Goal: Task Accomplishment & Management: Manage account settings

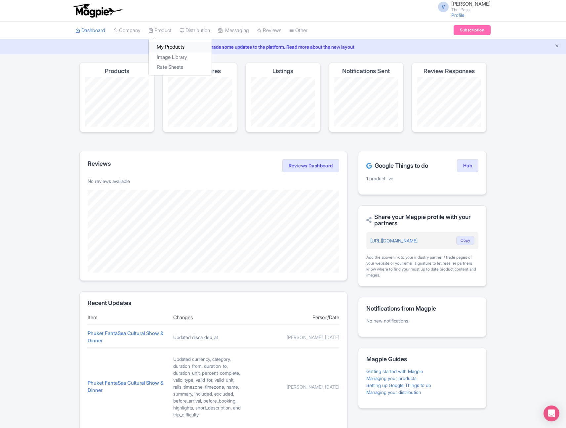
click at [173, 46] on link "My Products" at bounding box center [180, 47] width 63 height 10
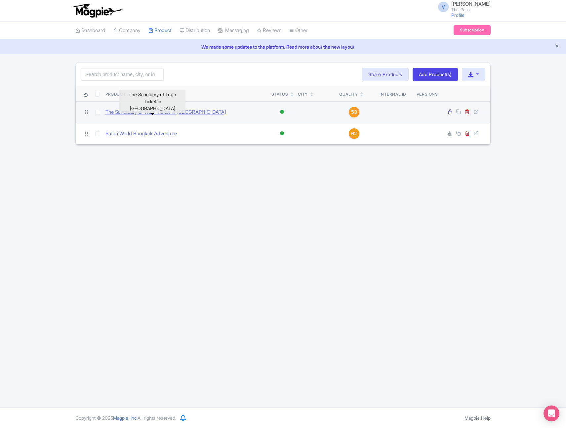
click at [153, 112] on link "The Sanctuary of Truth Ticket in [GEOGRAPHIC_DATA]" at bounding box center [165, 112] width 121 height 8
click at [187, 112] on link "The Sanctuary of Truth Ticket in [GEOGRAPHIC_DATA]" at bounding box center [165, 112] width 121 height 8
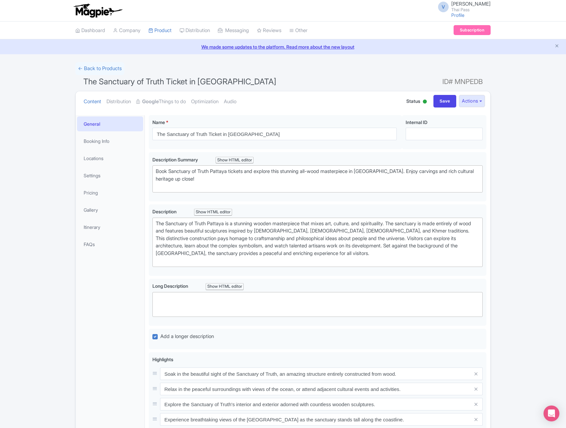
click at [192, 81] on span "The Sanctuary of Truth Ticket in [GEOGRAPHIC_DATA]" at bounding box center [179, 82] width 193 height 10
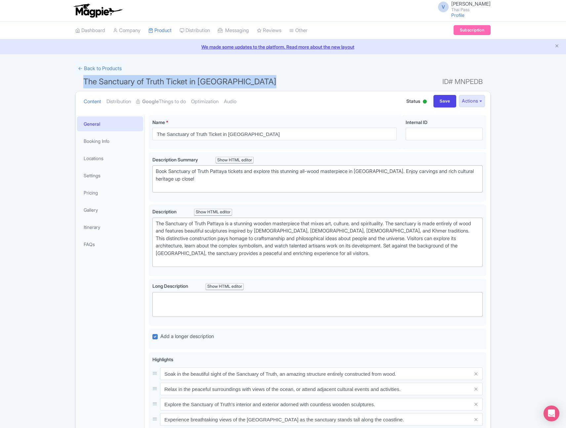
click at [192, 81] on span "The Sanctuary of Truth Ticket in [GEOGRAPHIC_DATA]" at bounding box center [179, 82] width 193 height 10
copy h1 "The Sanctuary of Truth Ticket in [GEOGRAPHIC_DATA]"
click at [117, 141] on link "Booking Info" at bounding box center [110, 141] width 66 height 15
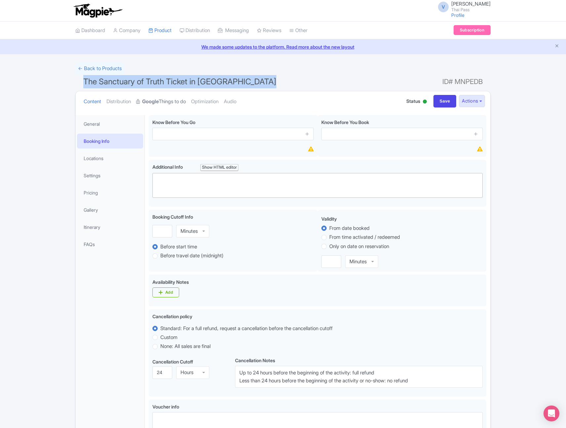
click at [176, 101] on link "Google Things to do" at bounding box center [161, 101] width 50 height 21
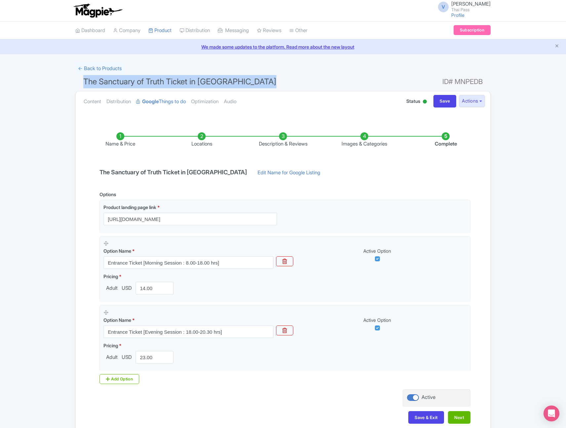
scroll to position [3, 0]
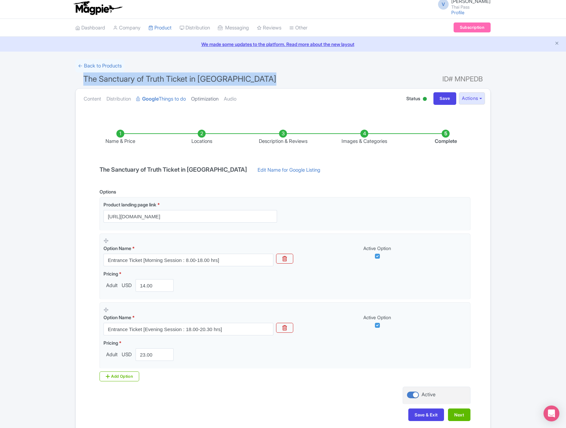
click at [214, 98] on link "Optimization" at bounding box center [204, 99] width 27 height 21
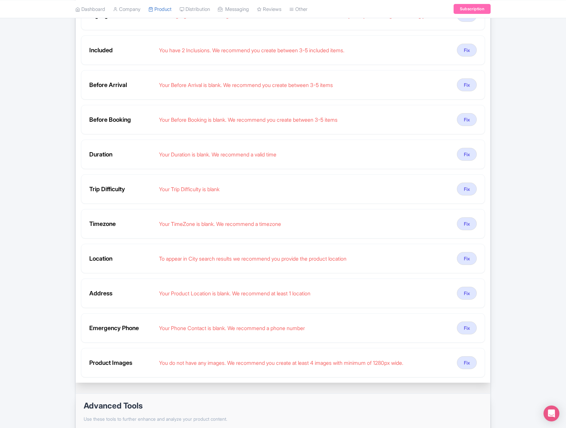
scroll to position [0, 0]
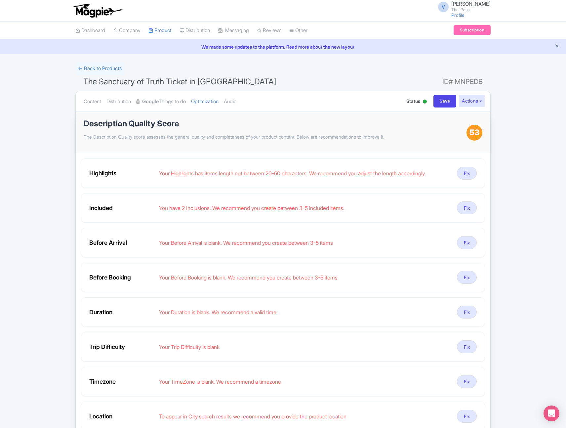
click at [471, 83] on span "ID# MNPEDB" at bounding box center [462, 81] width 40 height 13
click at [471, 82] on span "ID# MNPEDB" at bounding box center [462, 81] width 40 height 13
copy span "MNPEDB"
click at [466, 78] on span "ID# MNPEDB" at bounding box center [462, 81] width 40 height 13
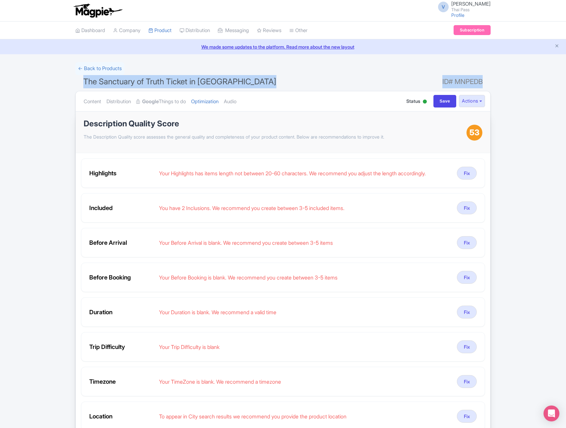
drag, startPoint x: 83, startPoint y: 81, endPoint x: 481, endPoint y: 81, distance: 398.3
click at [481, 81] on h1 "The Sanctuary of Truth Ticket in Pattaya ID# MNPEDB" at bounding box center [282, 83] width 415 height 16
copy h1 "The Sanctuary of Truth Ticket in Pattaya ID# MNPEDB"
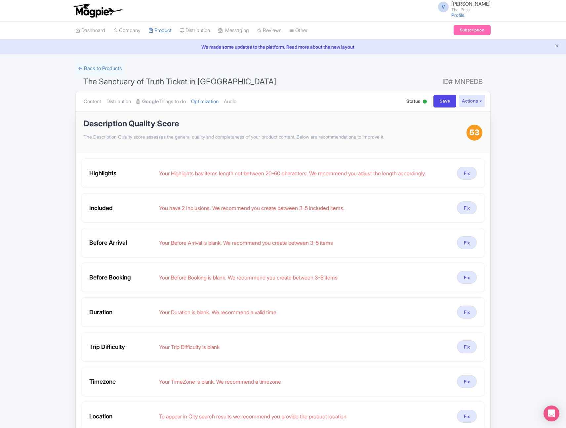
click at [486, 98] on div "Content Distribution Google Things to do Optimization Audio Status Active Inact…" at bounding box center [283, 101] width 414 height 20
click at [479, 98] on button "Actions" at bounding box center [472, 101] width 26 height 12
click at [477, 57] on div "V Vivek Sharma Thai Pass Profile Users Settings Sign out Dashboard Company Prod…" at bounding box center [283, 338] width 566 height 676
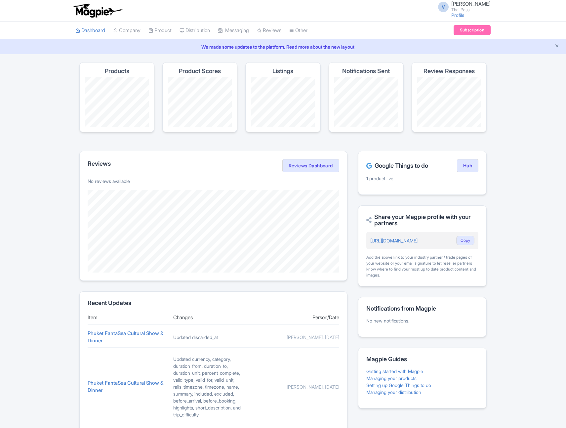
scroll to position [122, 0]
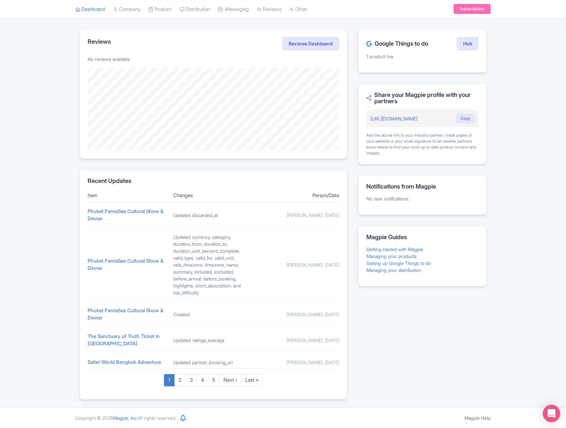
click at [552, 412] on icon "Open Intercom Messenger" at bounding box center [551, 413] width 8 height 9
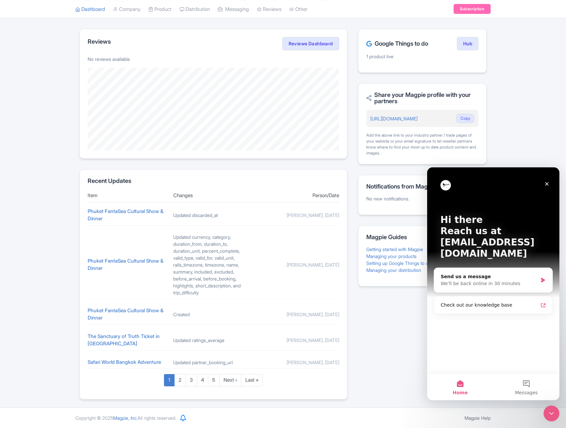
scroll to position [0, 0]
click at [537, 154] on div "Magpie recommends Respond to more reviews You currently have unresponded review…" at bounding box center [283, 169] width 566 height 459
click at [546, 184] on icon "Close" at bounding box center [547, 184] width 4 height 4
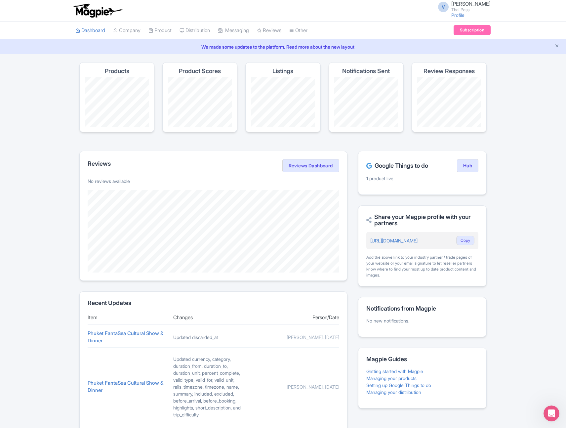
click at [503, 270] on div "Magpie recommends Respond to more reviews You currently have unresponded review…" at bounding box center [283, 291] width 566 height 459
click at [503, 271] on div "Magpie recommends Translate your content Using Magpie's AI translation tool, yo…" at bounding box center [283, 291] width 566 height 459
